Goal: Information Seeking & Learning: Learn about a topic

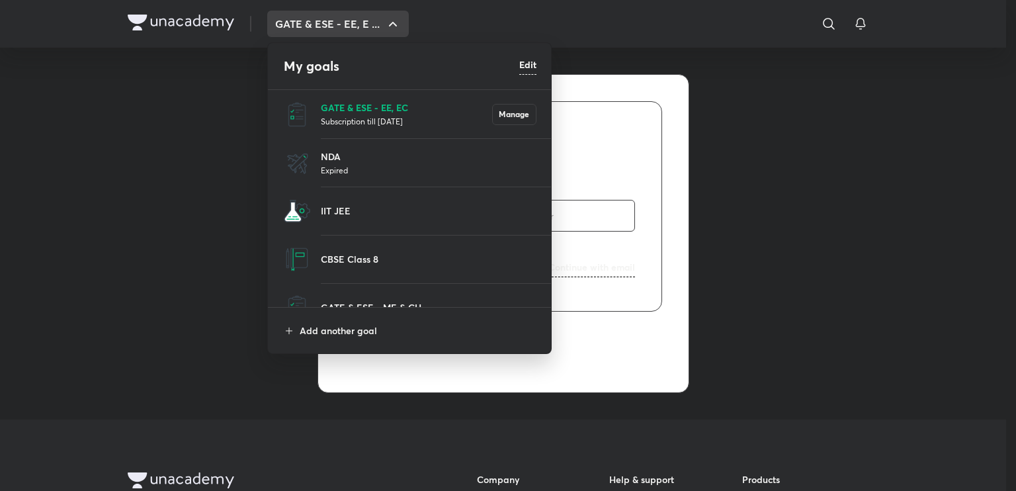
click at [363, 107] on p "GATE & ESE - EE, EC" at bounding box center [406, 108] width 171 height 14
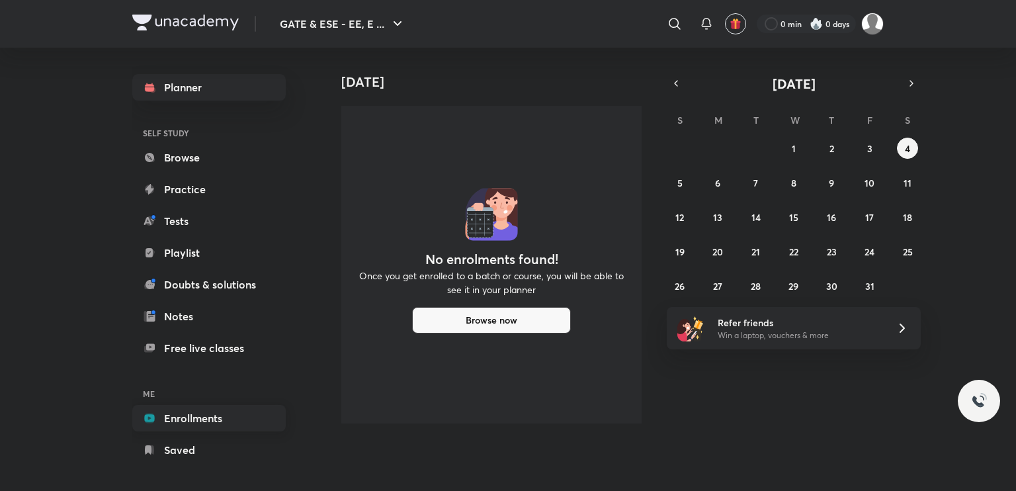
click at [185, 417] on link "Enrollments" at bounding box center [208, 418] width 153 height 26
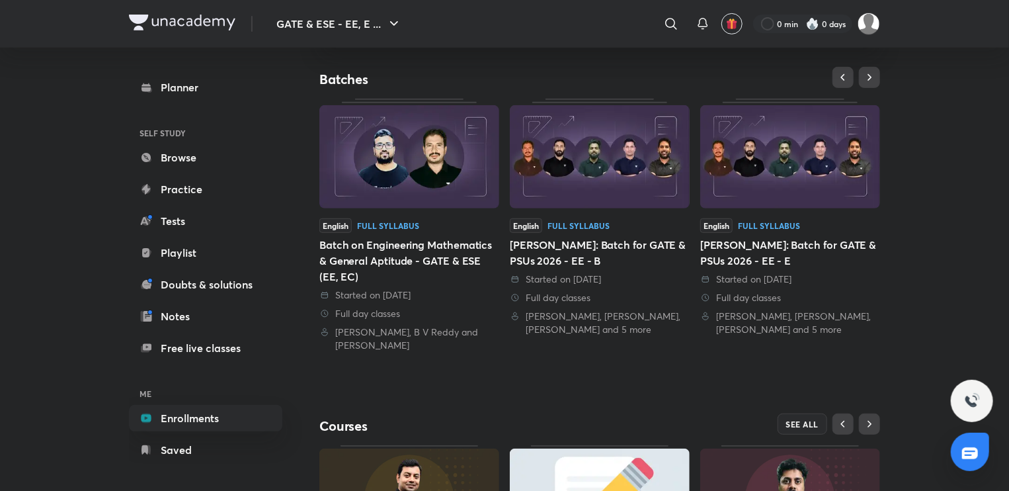
scroll to position [450, 0]
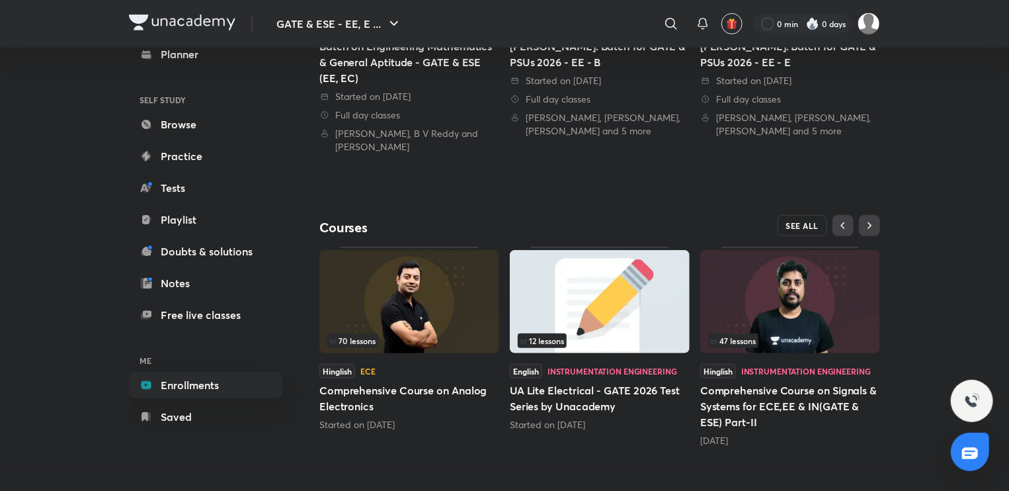
click at [804, 227] on span "SEE ALL" at bounding box center [803, 225] width 33 height 9
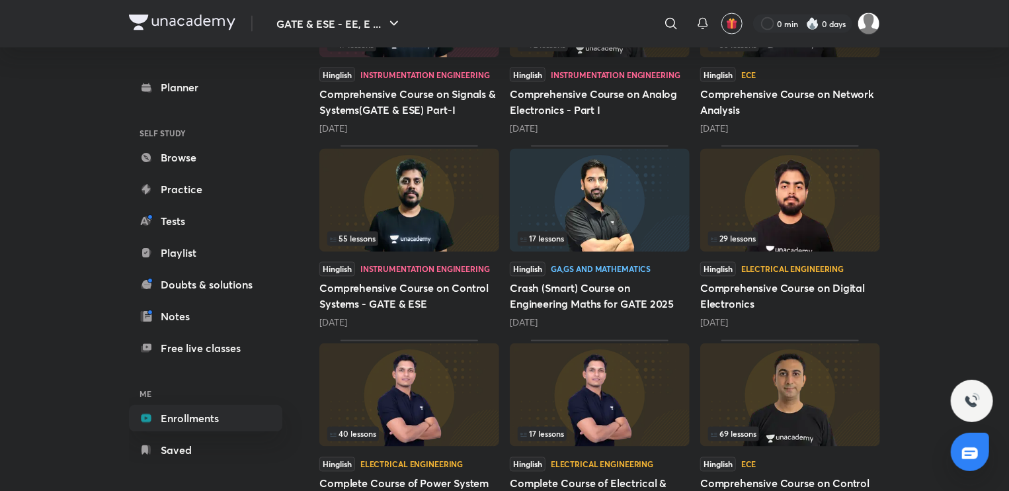
scroll to position [1767, 0]
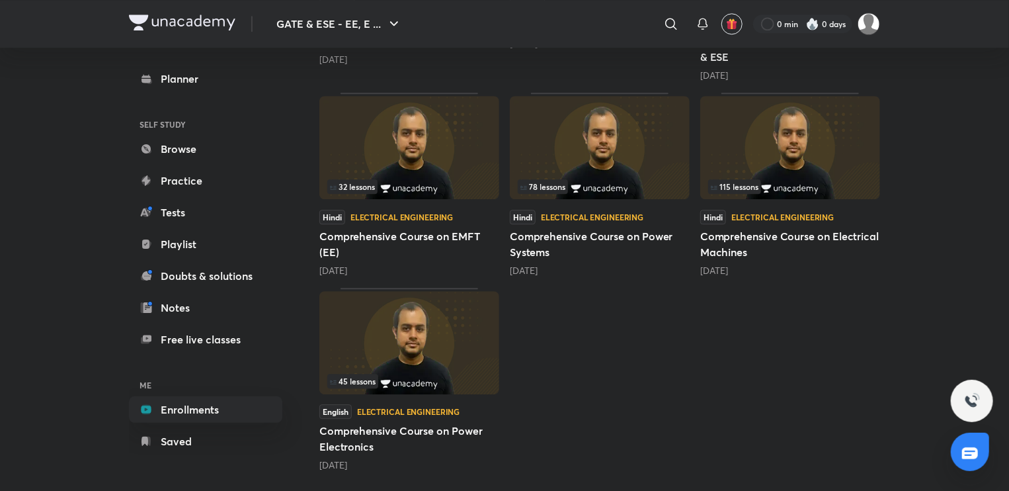
click at [407, 142] on img at bounding box center [410, 147] width 180 height 103
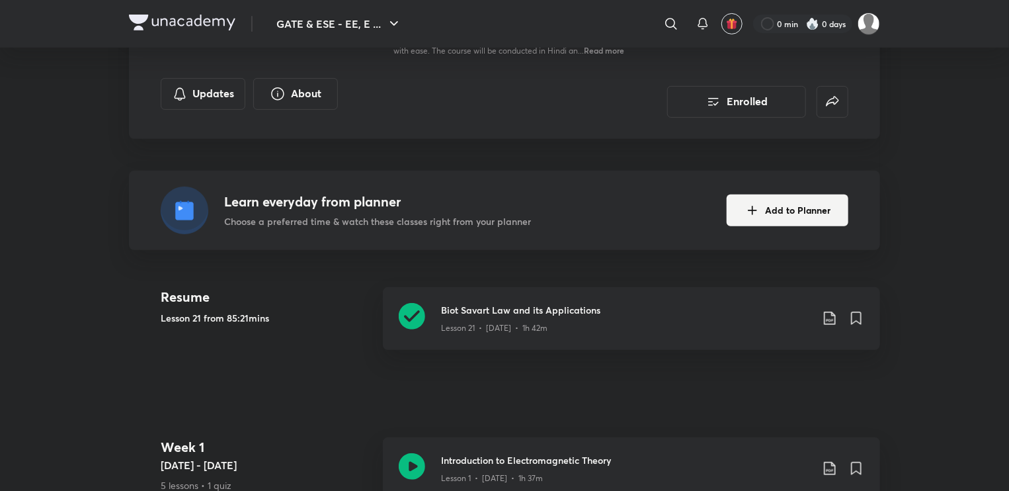
scroll to position [265, 0]
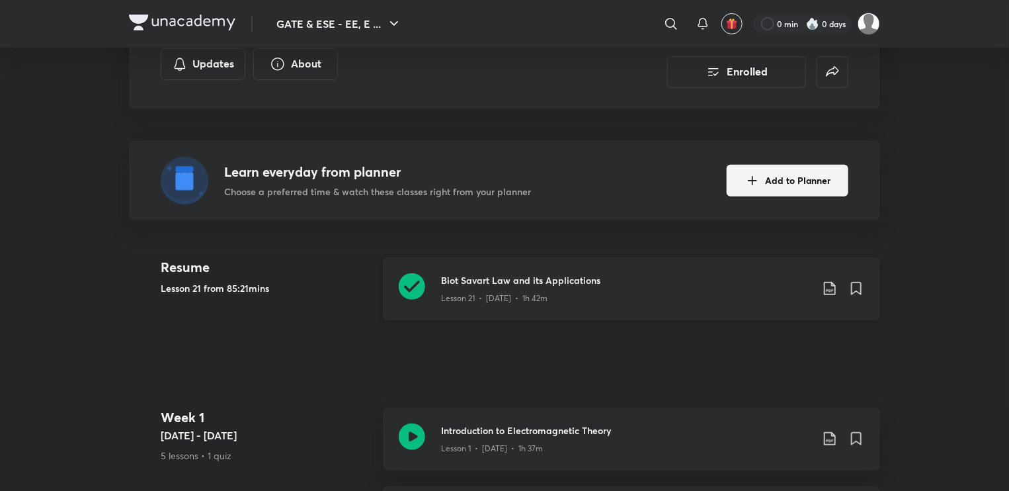
click at [414, 278] on icon at bounding box center [412, 286] width 26 height 26
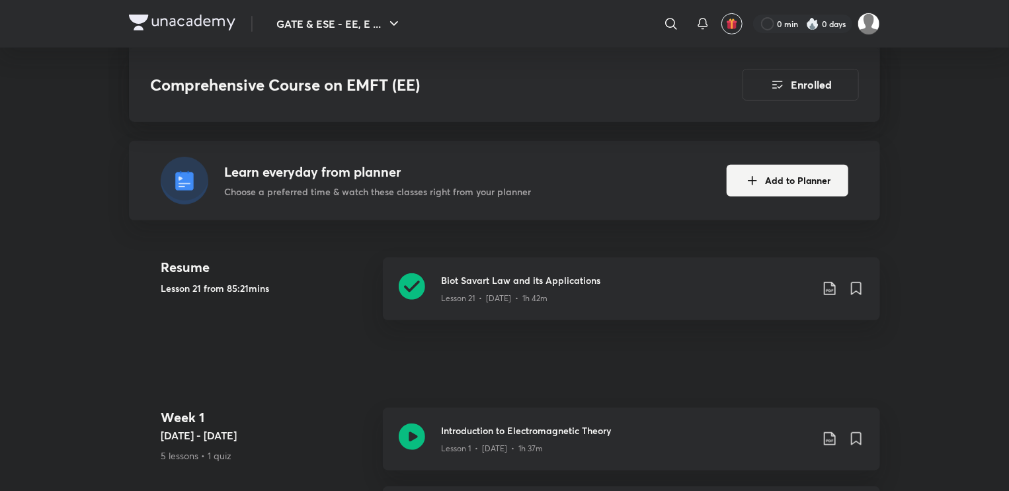
scroll to position [529, 0]
